Goal: Navigation & Orientation: Find specific page/section

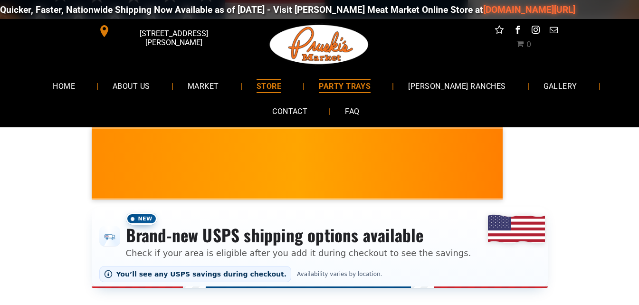
click at [342, 84] on span "PARTY TRAYS" at bounding box center [345, 86] width 52 height 14
